Goal: Task Accomplishment & Management: Complete application form

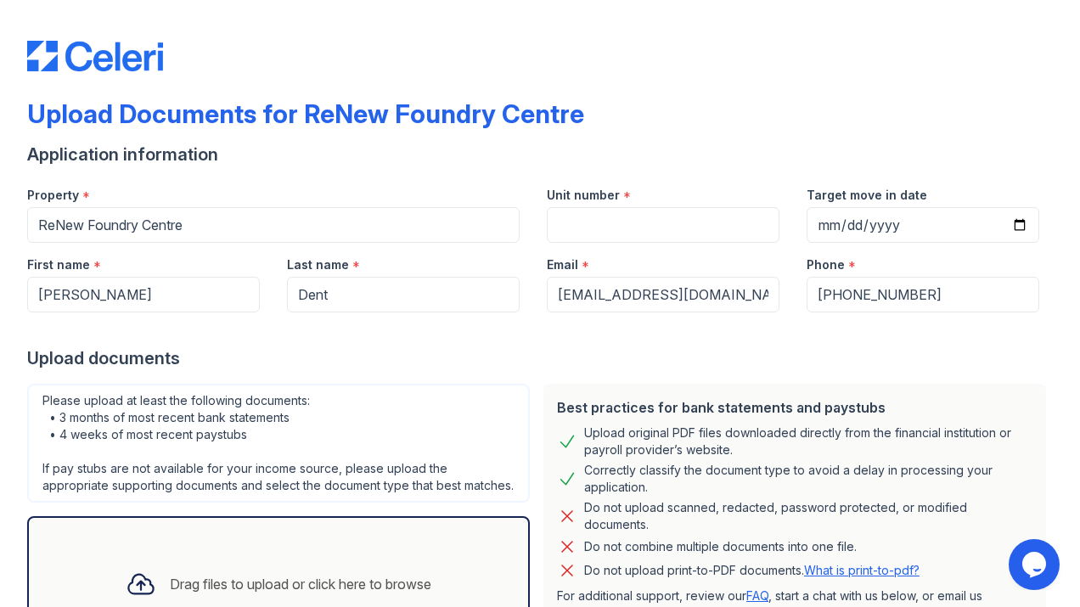
click at [729, 153] on div "Application information" at bounding box center [540, 155] width 1026 height 24
click at [634, 232] on input "Unit number" at bounding box center [663, 225] width 233 height 36
type input "WK808"
click at [512, 354] on div "Upload documents" at bounding box center [540, 358] width 1026 height 24
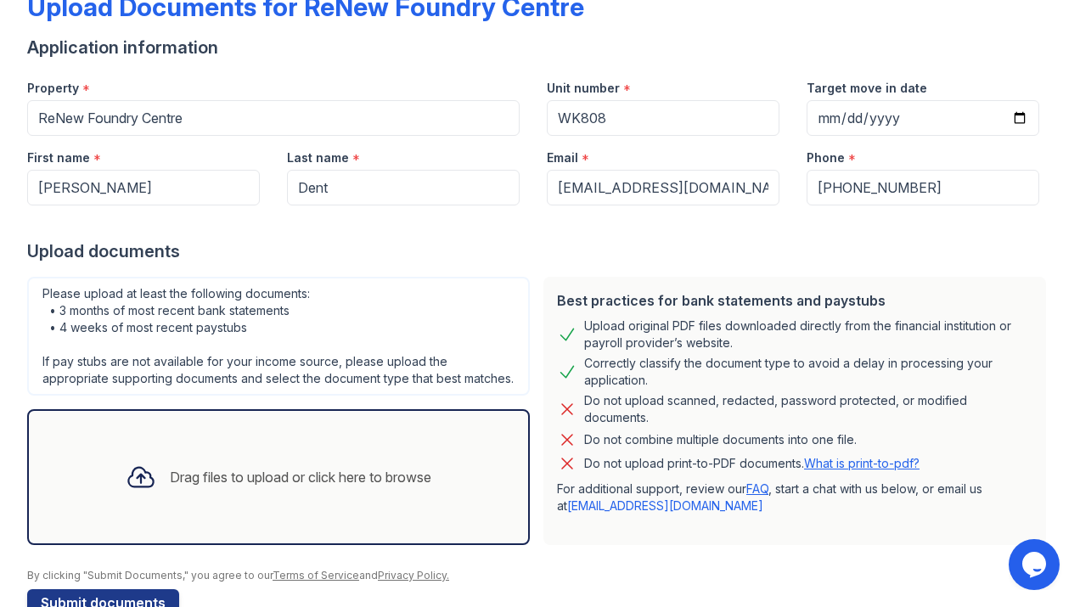
scroll to position [150, 0]
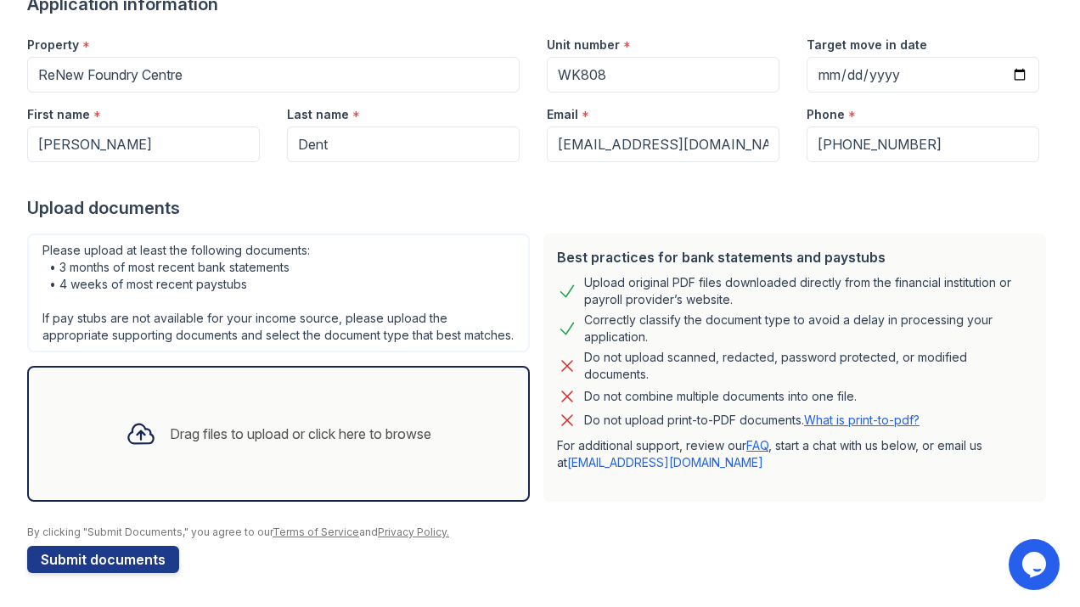
click at [236, 438] on div "Drag files to upload or click here to browse" at bounding box center [301, 434] width 262 height 20
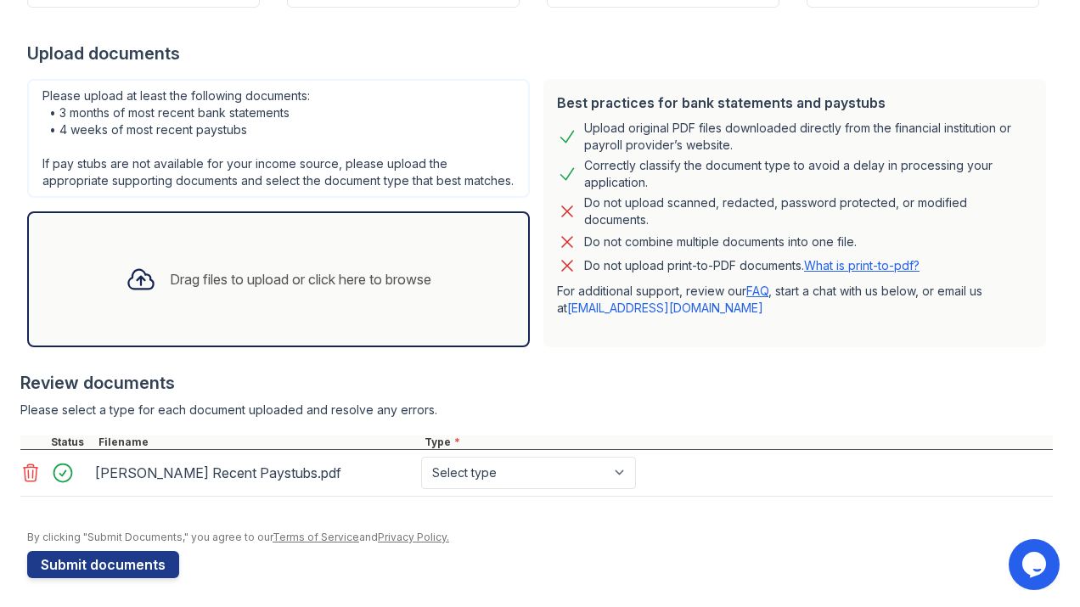
scroll to position [310, 0]
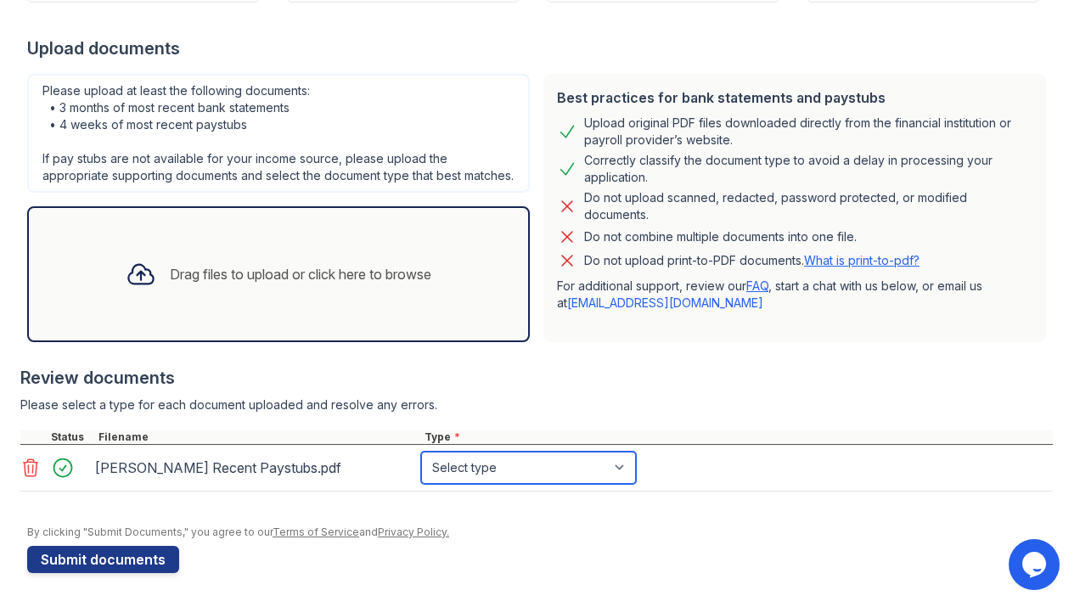
click at [612, 466] on select "Select type Paystub Bank Statement Offer Letter Tax Documents Benefit Award Let…" at bounding box center [528, 468] width 215 height 32
select select "paystub"
click at [421, 452] on select "Select type Paystub Bank Statement Offer Letter Tax Documents Benefit Award Let…" at bounding box center [528, 468] width 215 height 32
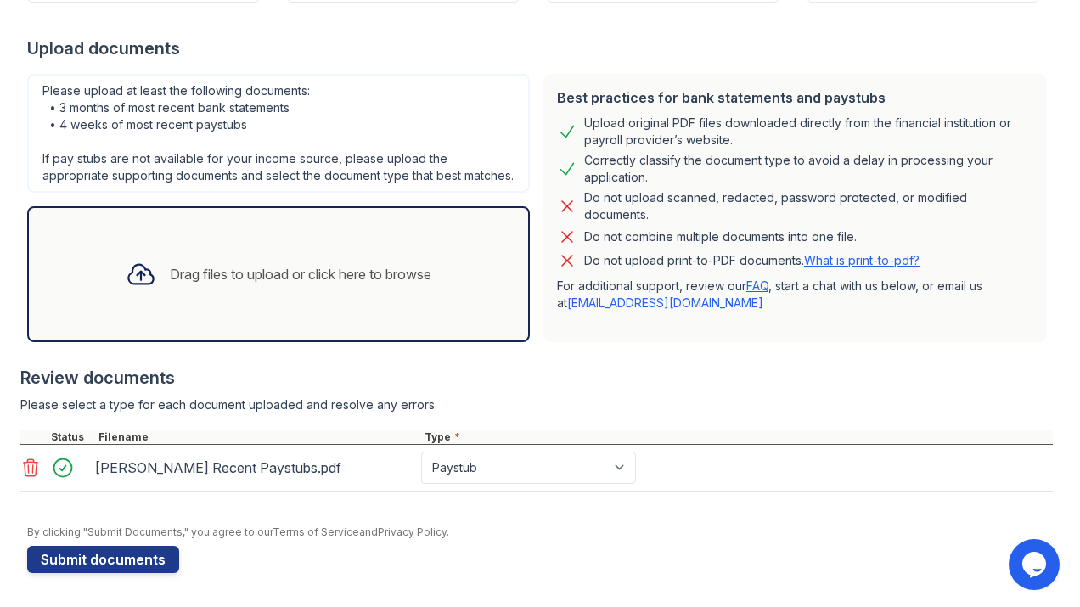
click at [263, 280] on div "Drag files to upload or click here to browse" at bounding box center [301, 274] width 262 height 20
click at [231, 280] on div "Drag files to upload or click here to browse" at bounding box center [301, 274] width 262 height 20
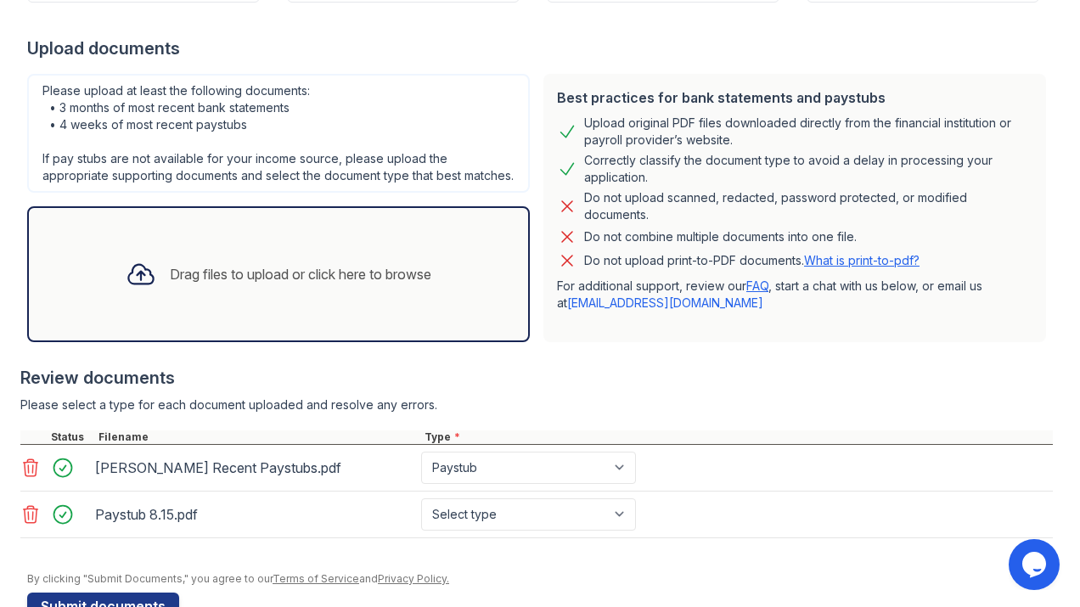
click at [288, 283] on div "Drag files to upload or click here to browse" at bounding box center [301, 274] width 262 height 20
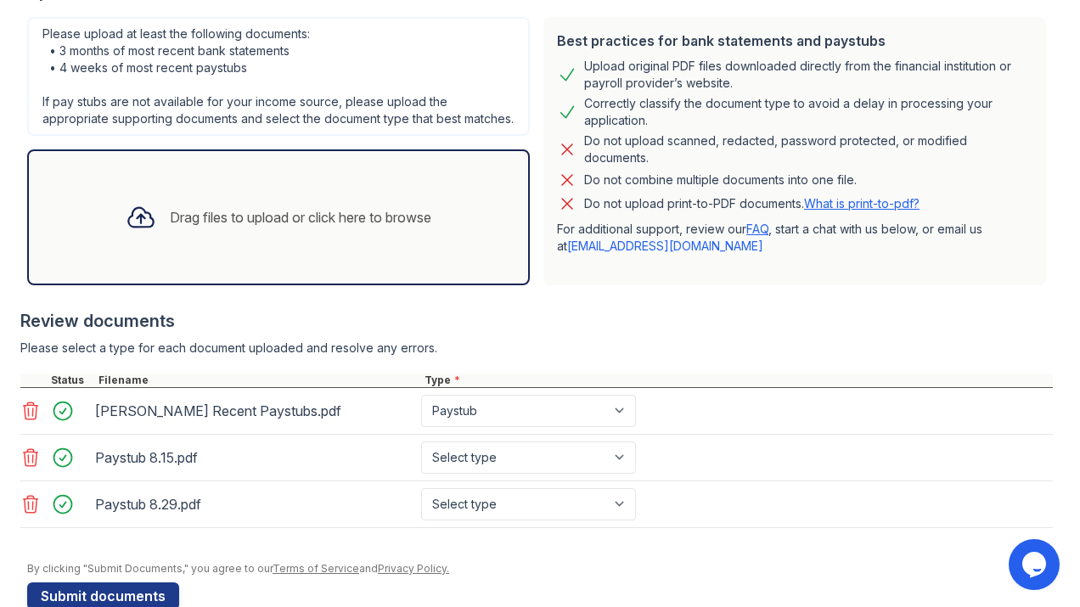
scroll to position [365, 0]
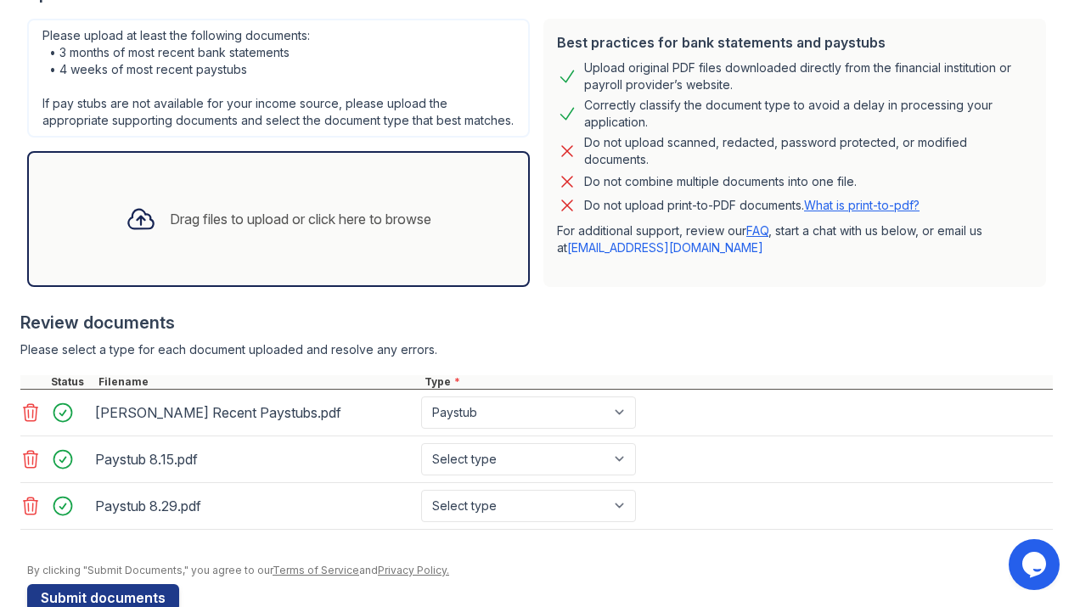
click at [283, 232] on div "Drag files to upload or click here to browse" at bounding box center [278, 219] width 333 height 58
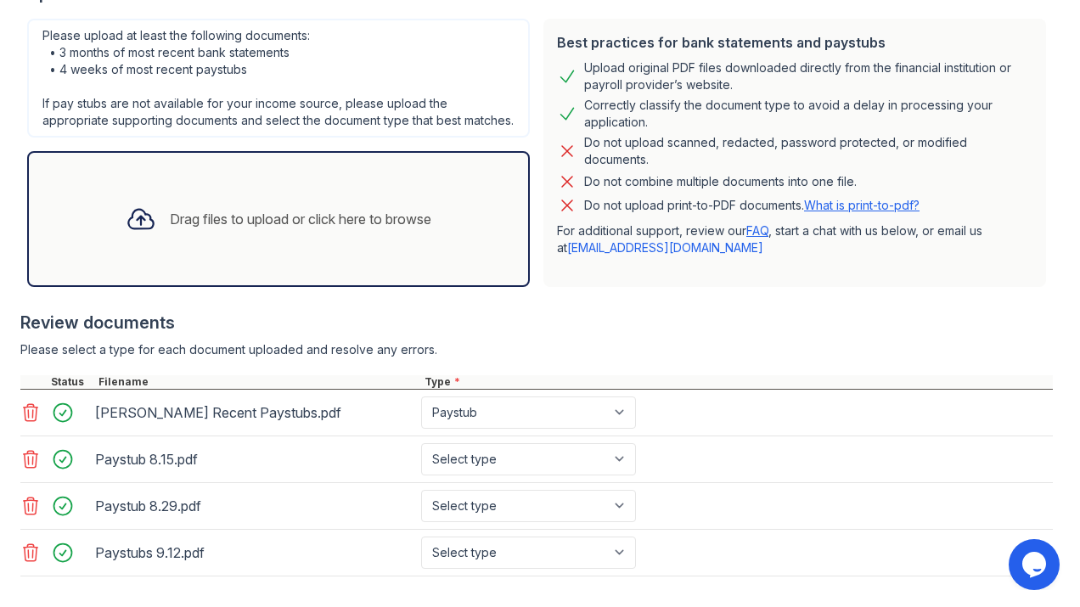
click at [272, 219] on div "Drag files to upload or click here to browse" at bounding box center [301, 219] width 262 height 20
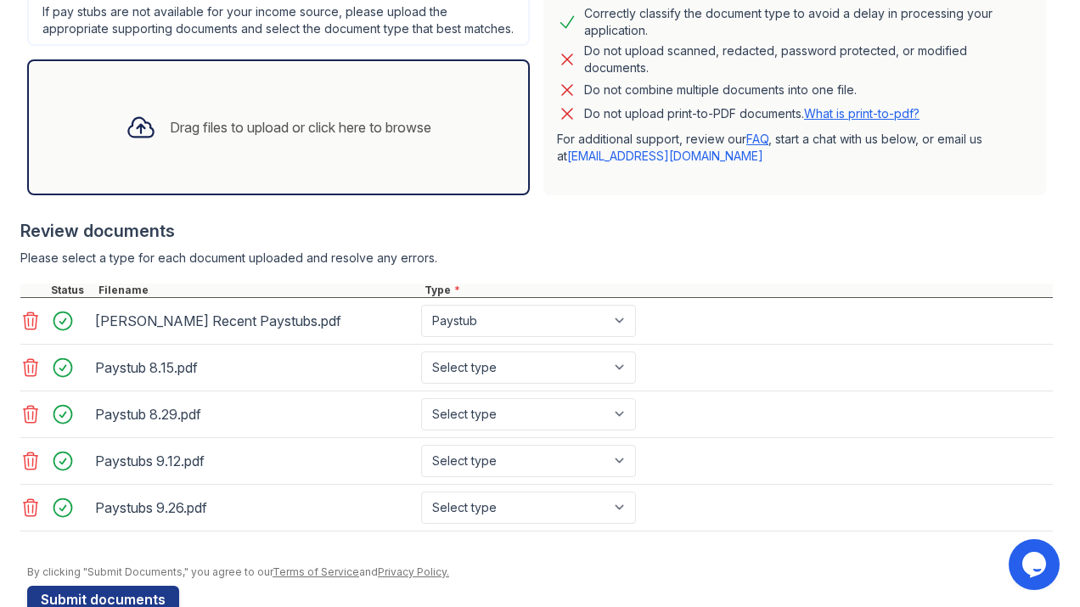
scroll to position [497, 0]
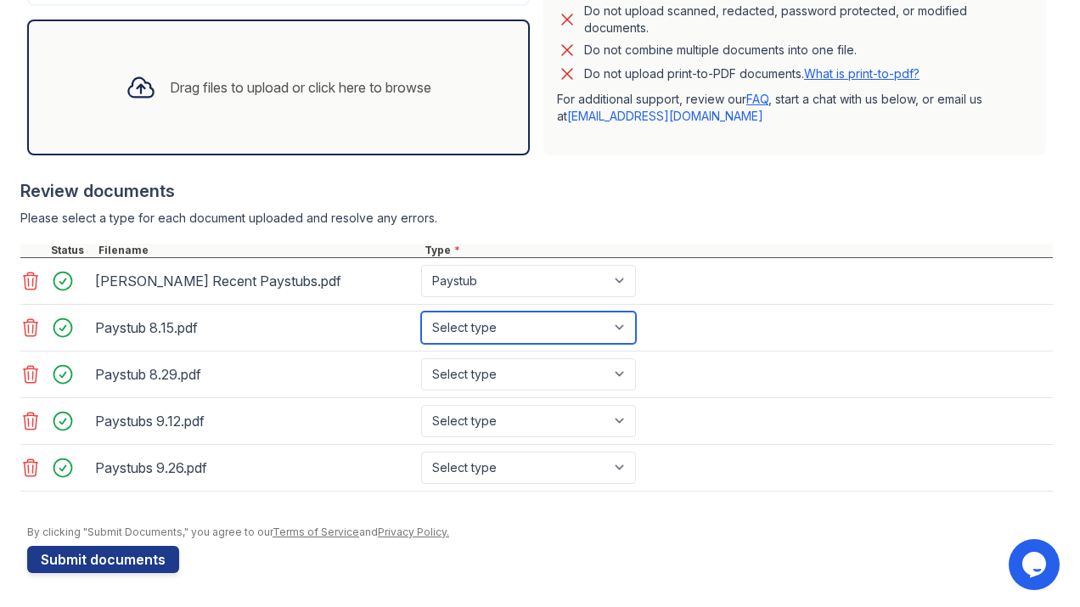
click at [597, 325] on select "Select type Paystub Bank Statement Offer Letter Tax Documents Benefit Award Let…" at bounding box center [528, 328] width 215 height 32
select select "paystub"
click at [421, 312] on select "Select type Paystub Bank Statement Offer Letter Tax Documents Benefit Award Let…" at bounding box center [528, 328] width 215 height 32
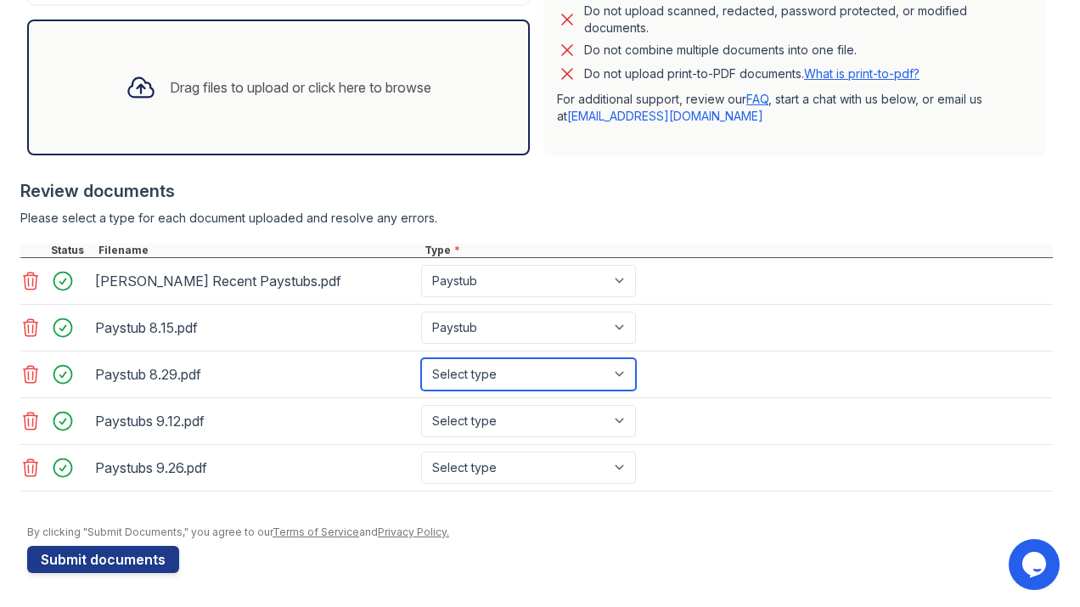
click at [574, 374] on select "Select type Paystub Bank Statement Offer Letter Tax Documents Benefit Award Let…" at bounding box center [528, 374] width 215 height 32
select select "paystub"
click at [421, 358] on select "Select type Paystub Bank Statement Offer Letter Tax Documents Benefit Award Let…" at bounding box center [528, 374] width 215 height 32
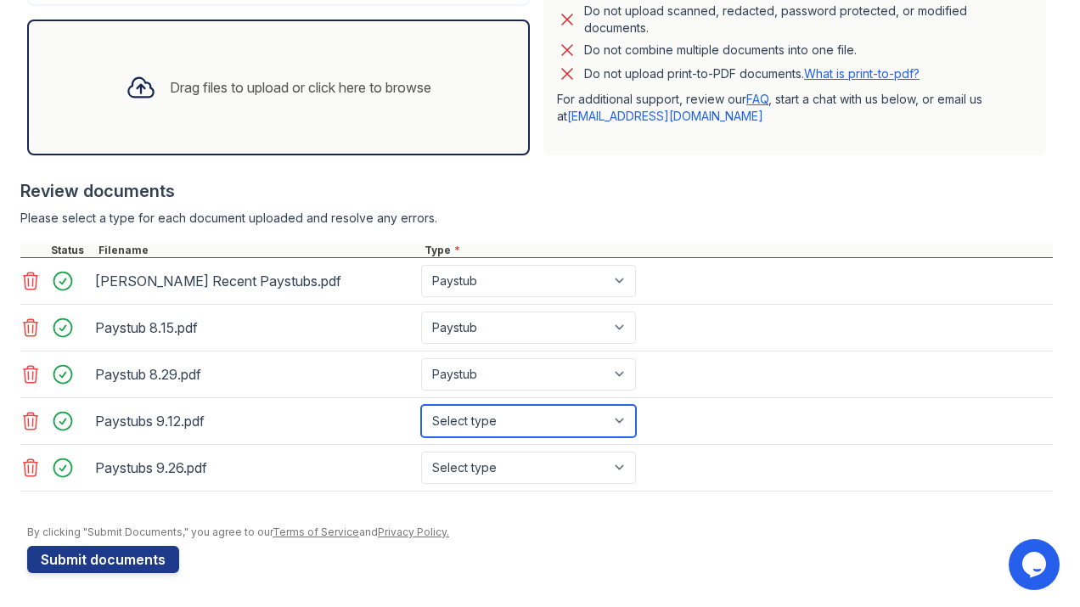
click at [528, 424] on select "Select type Paystub Bank Statement Offer Letter Tax Documents Benefit Award Let…" at bounding box center [528, 421] width 215 height 32
select select "paystub"
click at [421, 405] on select "Select type Paystub Bank Statement Offer Letter Tax Documents Benefit Award Let…" at bounding box center [528, 421] width 215 height 32
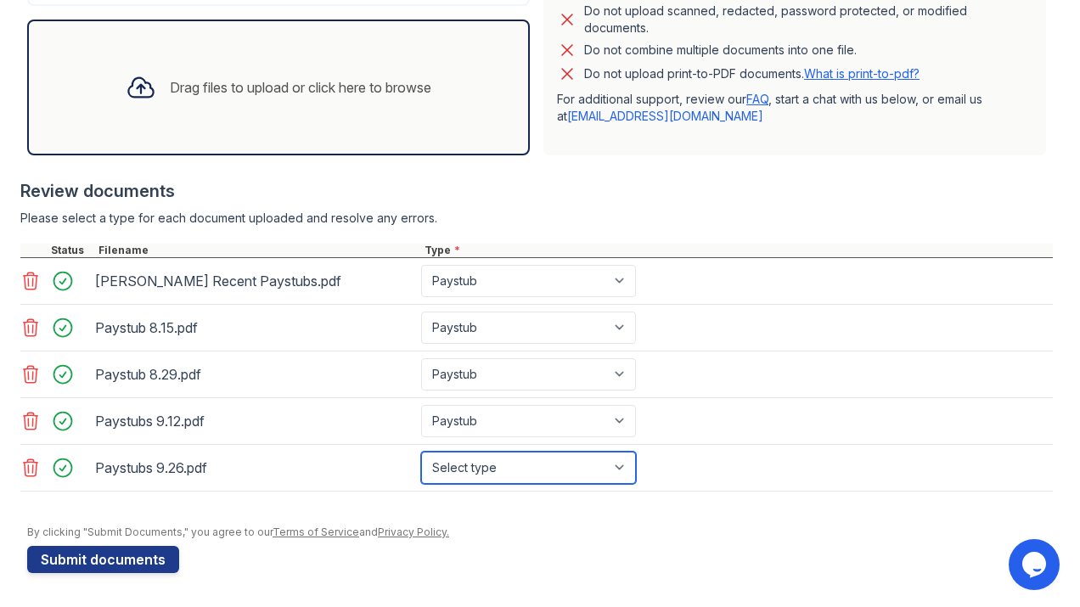
click at [528, 467] on select "Select type Paystub Bank Statement Offer Letter Tax Documents Benefit Award Let…" at bounding box center [528, 468] width 215 height 32
select select "paystub"
click at [421, 452] on select "Select type Paystub Bank Statement Offer Letter Tax Documents Benefit Award Let…" at bounding box center [528, 468] width 215 height 32
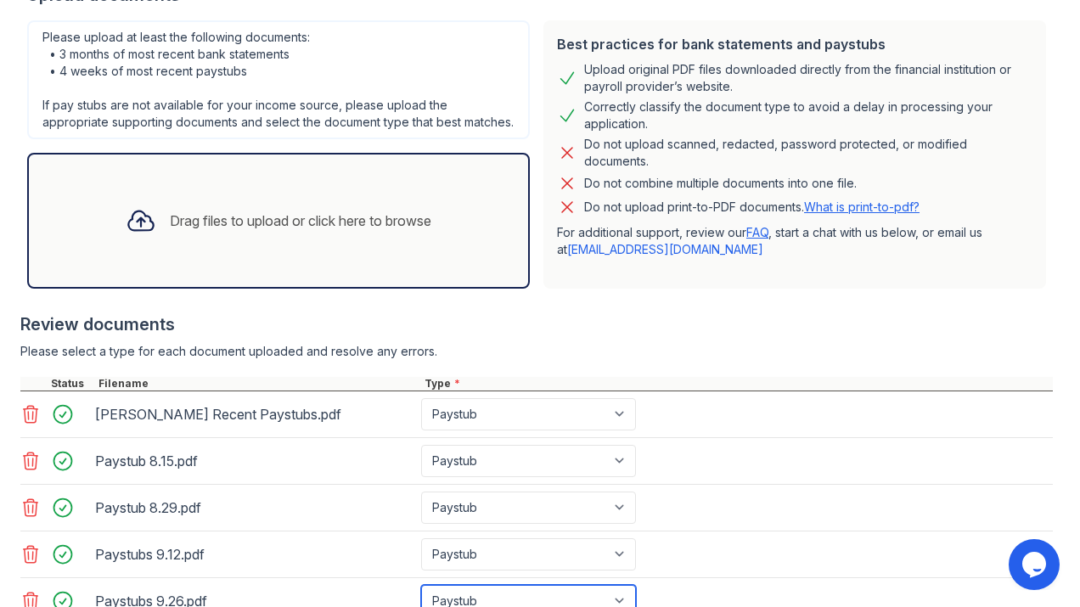
scroll to position [350, 0]
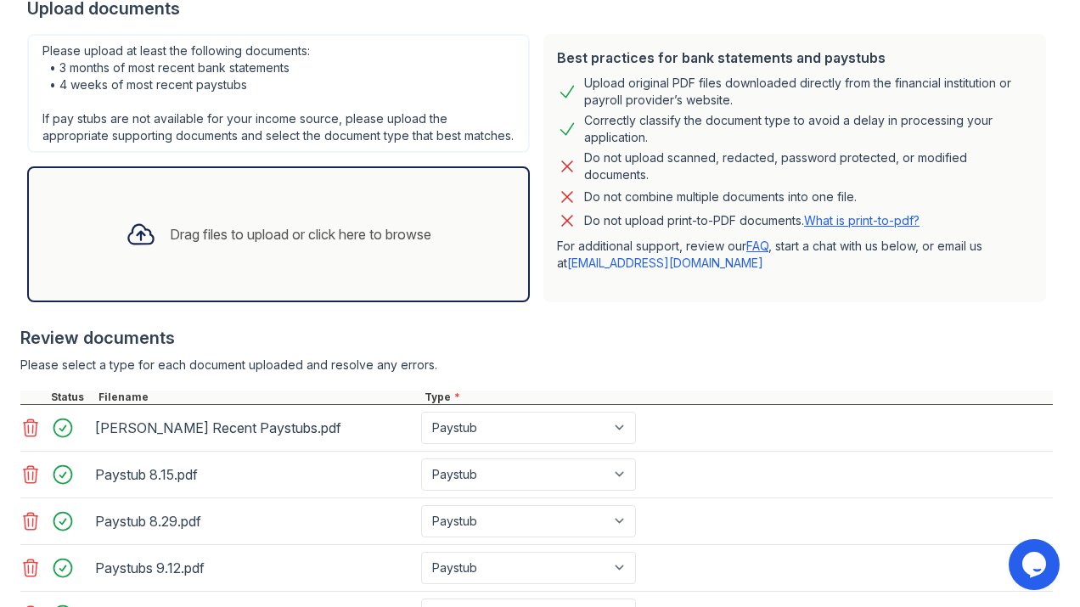
click at [276, 242] on div "Drag files to upload or click here to browse" at bounding box center [301, 234] width 262 height 20
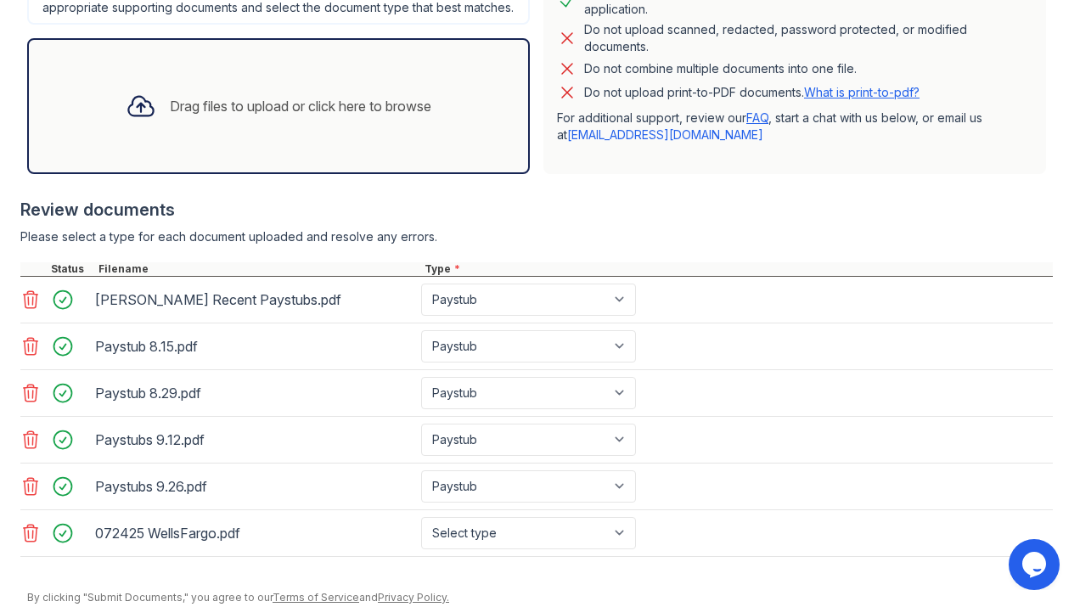
scroll to position [419, 0]
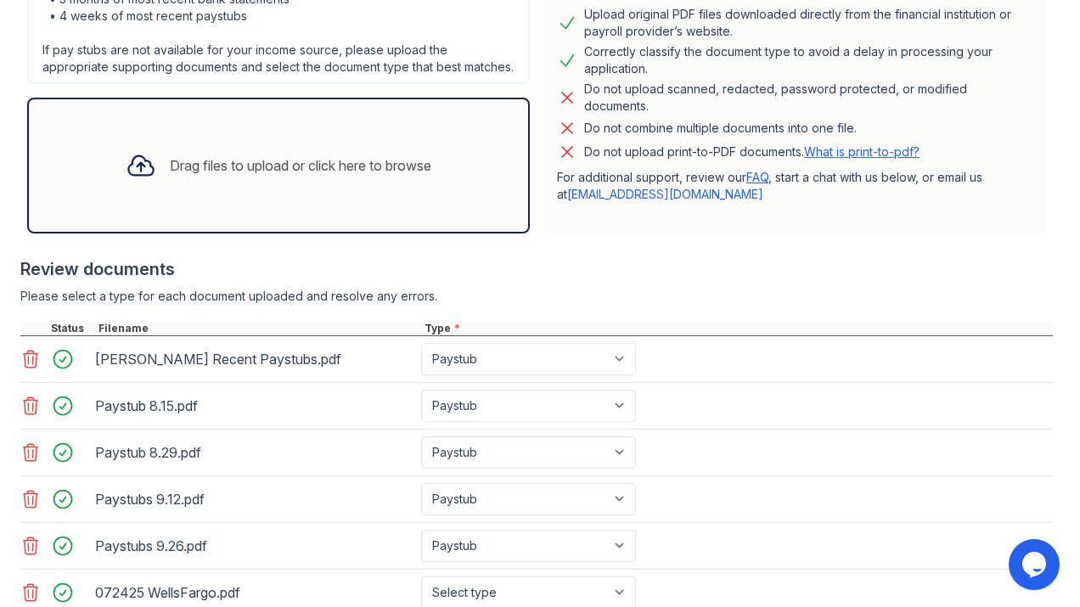
click at [289, 189] on div "Drag files to upload or click here to browse" at bounding box center [278, 166] width 333 height 58
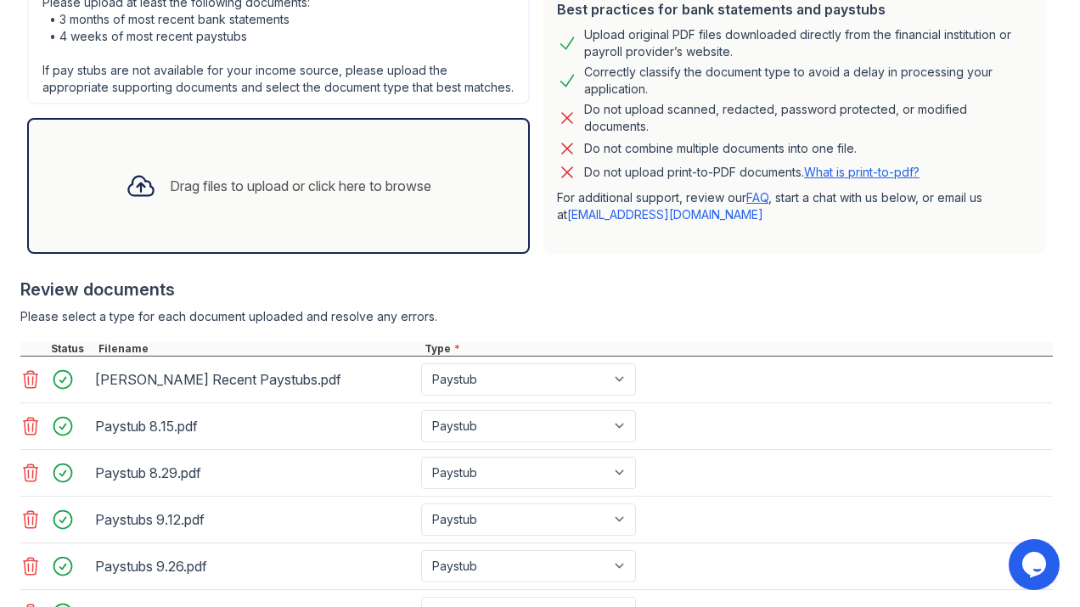
scroll to position [304, 0]
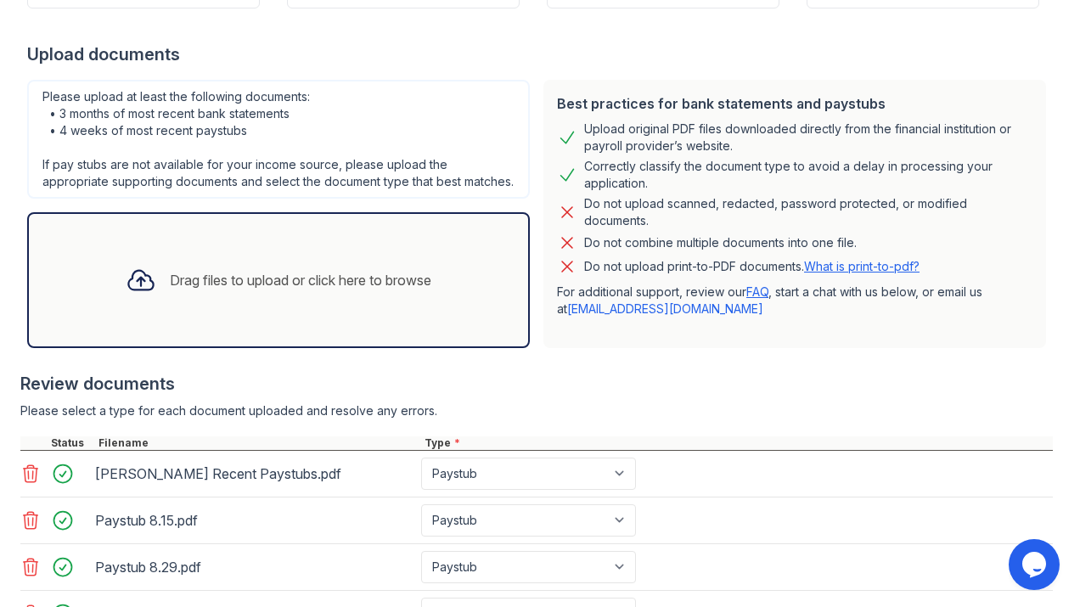
click at [262, 273] on div "Drag files to upload or click here to browse" at bounding box center [301, 280] width 262 height 20
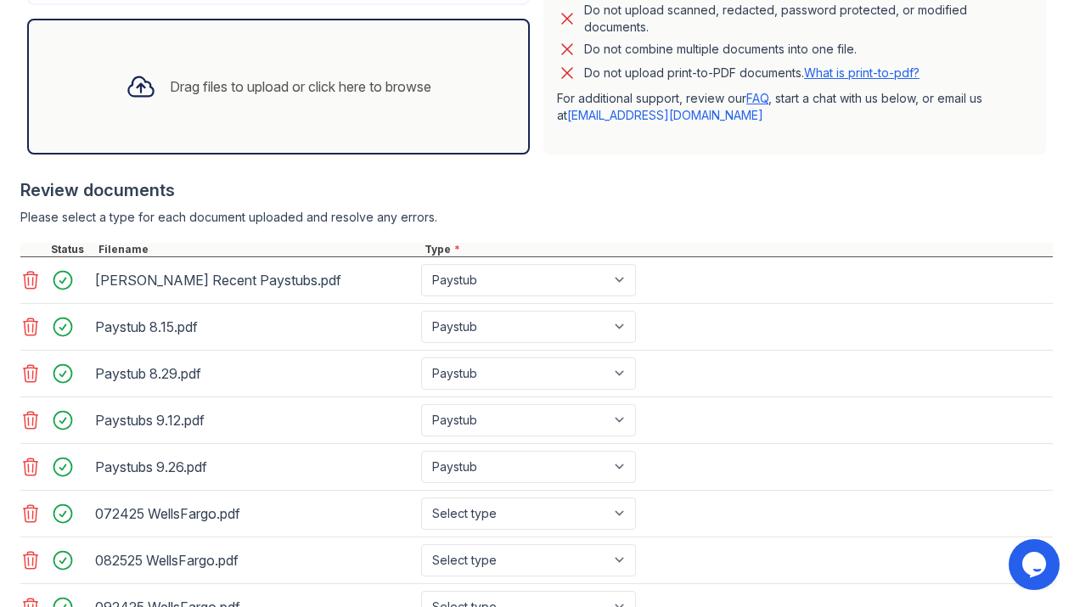
scroll to position [637, 0]
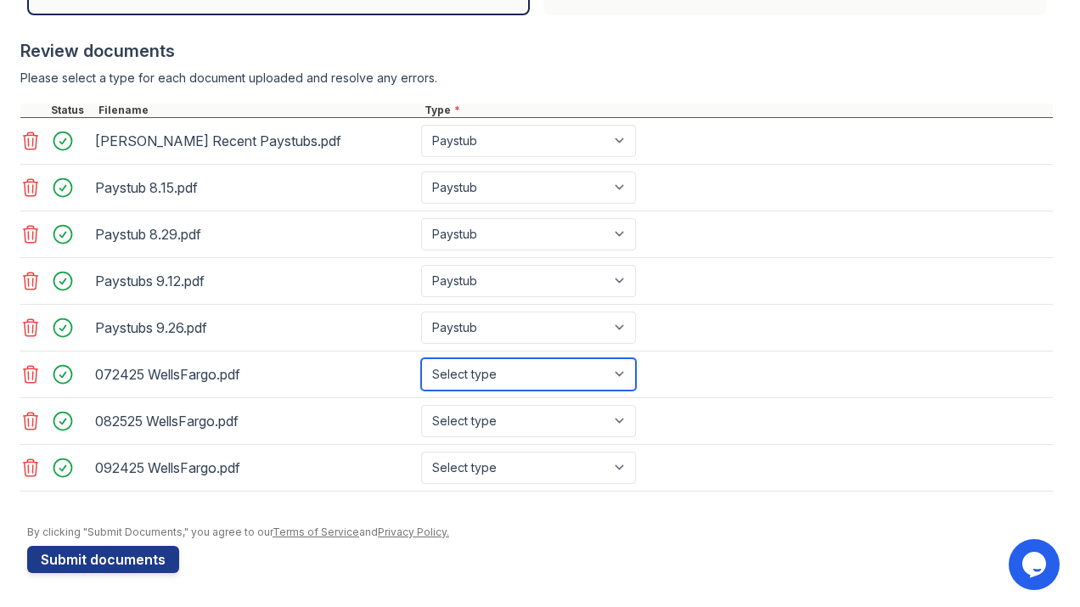
click at [592, 375] on select "Select type Paystub Bank Statement Offer Letter Tax Documents Benefit Award Let…" at bounding box center [528, 374] width 215 height 32
select select "bank_statement"
click at [421, 358] on select "Select type Paystub Bank Statement Offer Letter Tax Documents Benefit Award Let…" at bounding box center [528, 374] width 215 height 32
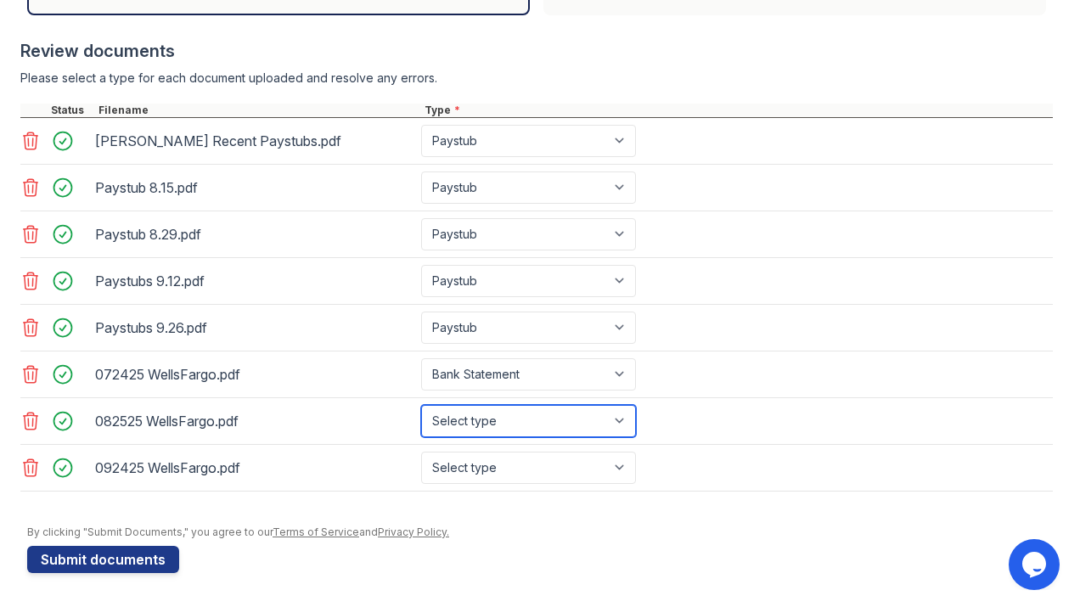
click at [555, 425] on select "Select type Paystub Bank Statement Offer Letter Tax Documents Benefit Award Let…" at bounding box center [528, 421] width 215 height 32
select select "bank_statement"
click at [421, 405] on select "Select type Paystub Bank Statement Offer Letter Tax Documents Benefit Award Let…" at bounding box center [528, 421] width 215 height 32
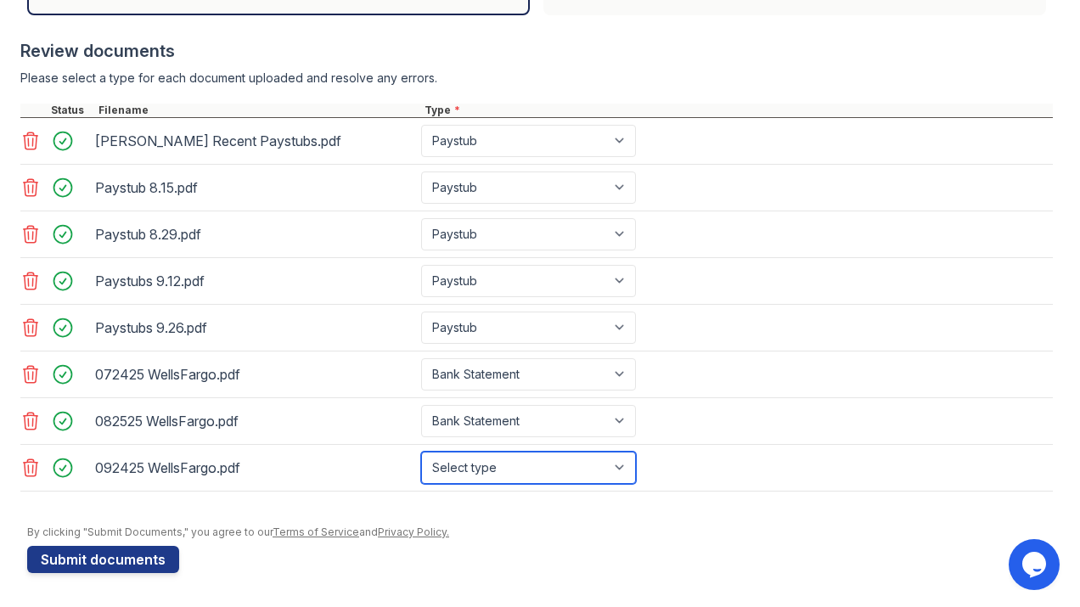
click at [543, 468] on select "Select type Paystub Bank Statement Offer Letter Tax Documents Benefit Award Let…" at bounding box center [528, 468] width 215 height 32
select select "bank_statement"
click at [421, 452] on select "Select type Paystub Bank Statement Offer Letter Tax Documents Benefit Award Let…" at bounding box center [528, 468] width 215 height 32
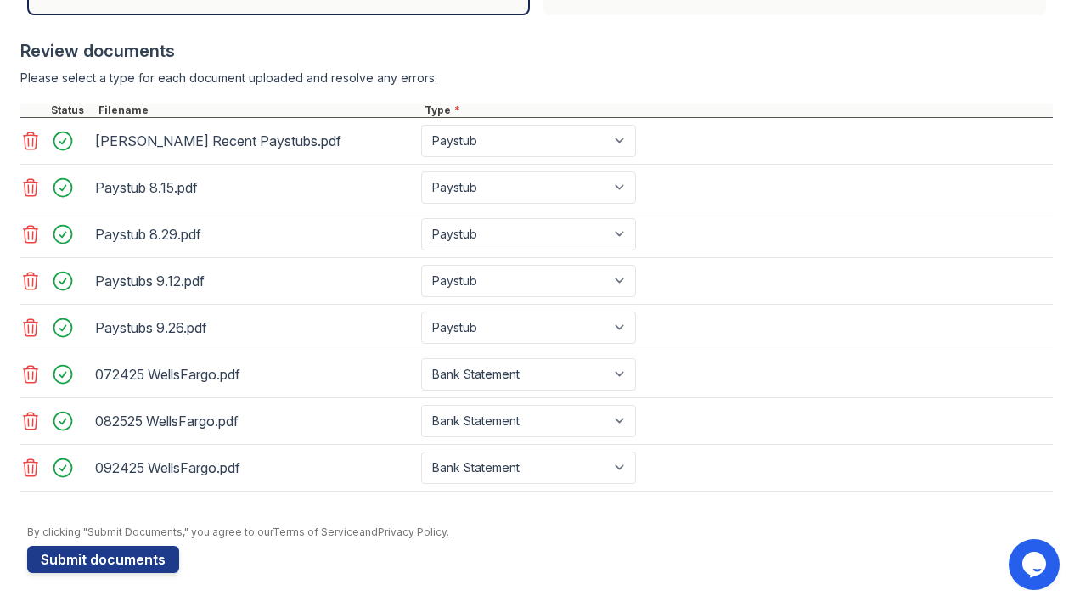
click at [661, 523] on div at bounding box center [540, 517] width 1026 height 17
click at [107, 568] on button "Submit documents" at bounding box center [103, 559] width 152 height 27
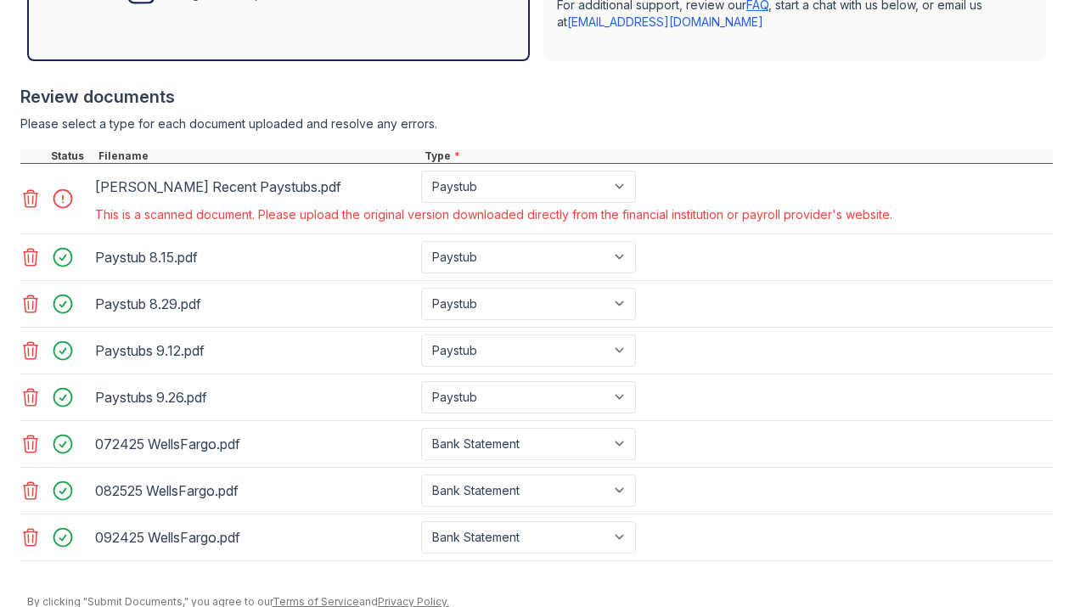
scroll to position [641, 0]
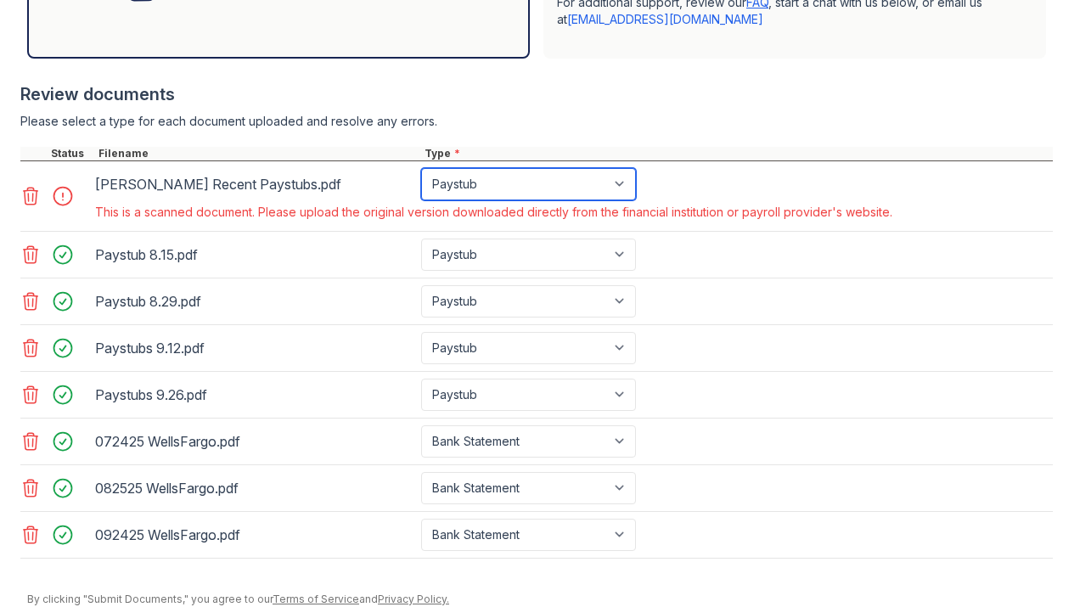
click at [621, 186] on select "Paystub Bank Statement Offer Letter Tax Documents Benefit Award Letter Investme…" at bounding box center [528, 184] width 215 height 32
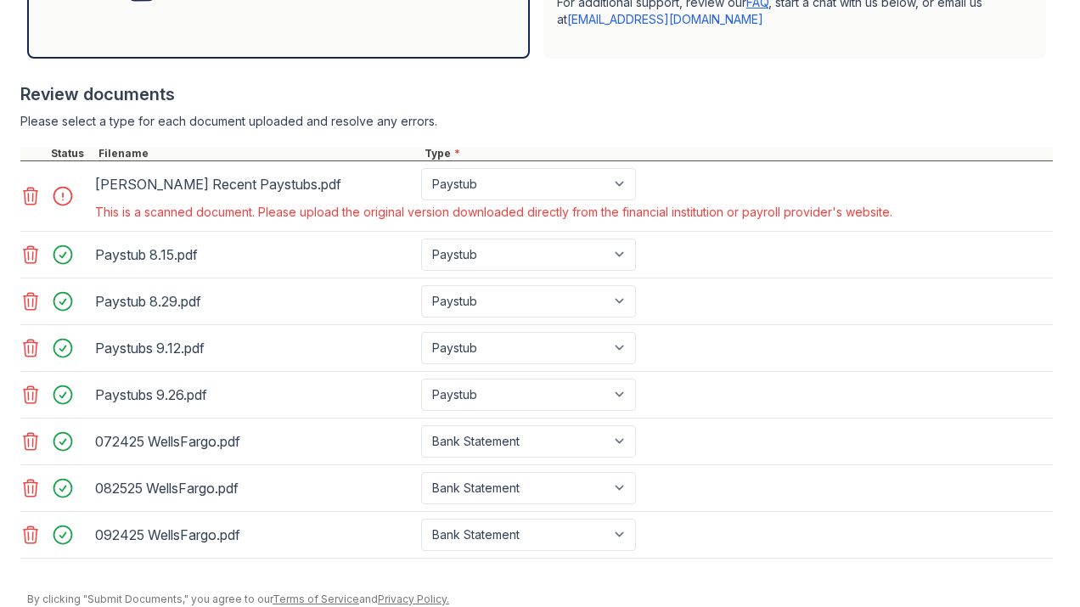
click at [59, 192] on div at bounding box center [68, 196] width 48 height 24
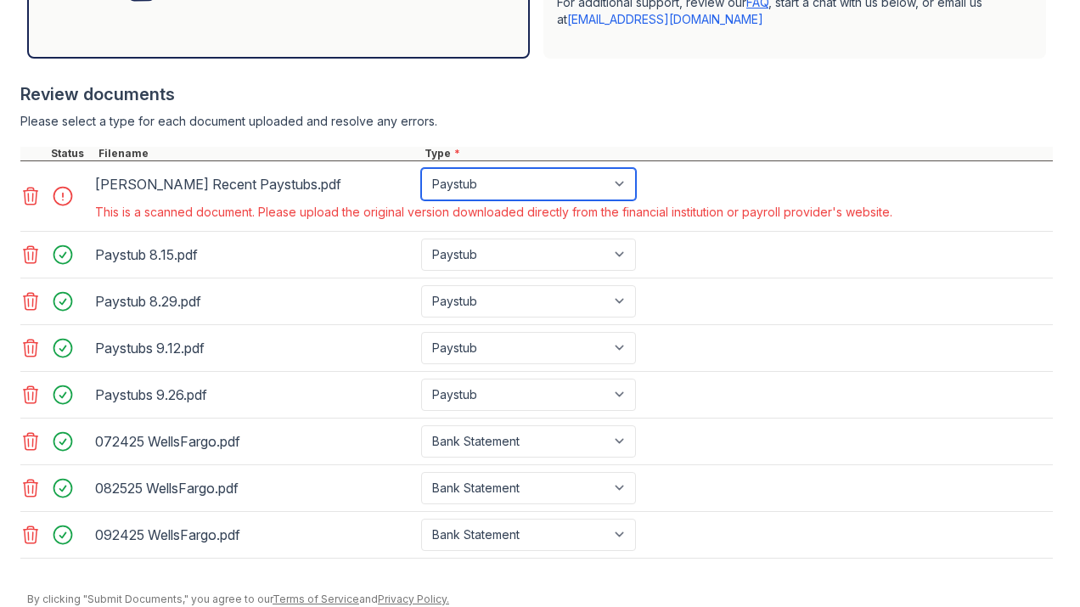
click at [621, 183] on select "Paystub Bank Statement Offer Letter Tax Documents Benefit Award Letter Investme…" at bounding box center [528, 184] width 215 height 32
select select "other"
click at [421, 168] on select "Paystub Bank Statement Offer Letter Tax Documents Benefit Award Letter Investme…" at bounding box center [528, 184] width 215 height 32
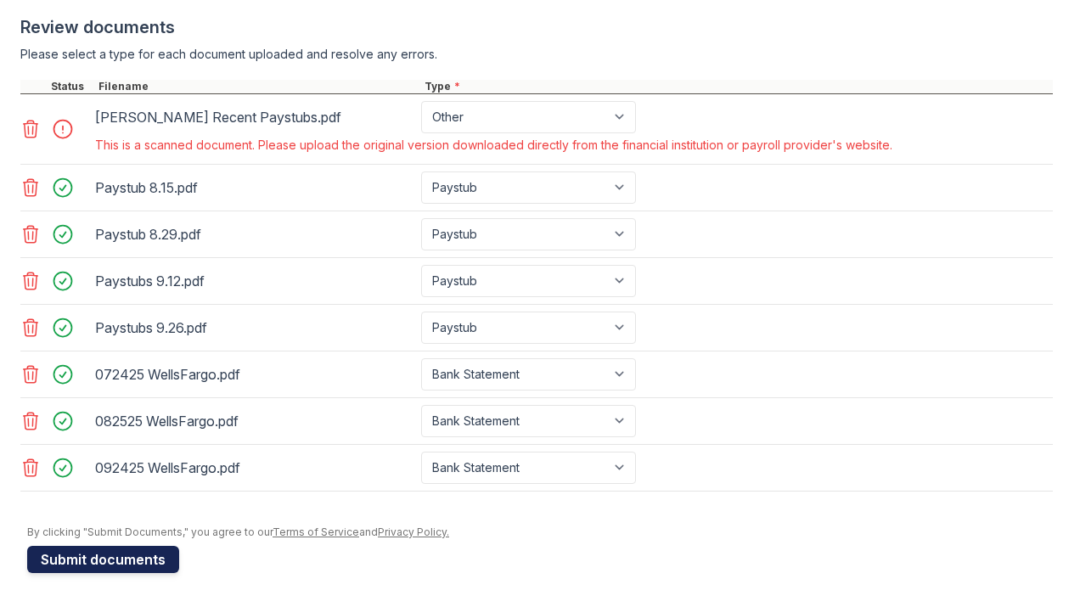
click at [97, 562] on button "Submit documents" at bounding box center [103, 559] width 152 height 27
